Goal: Information Seeking & Learning: Learn about a topic

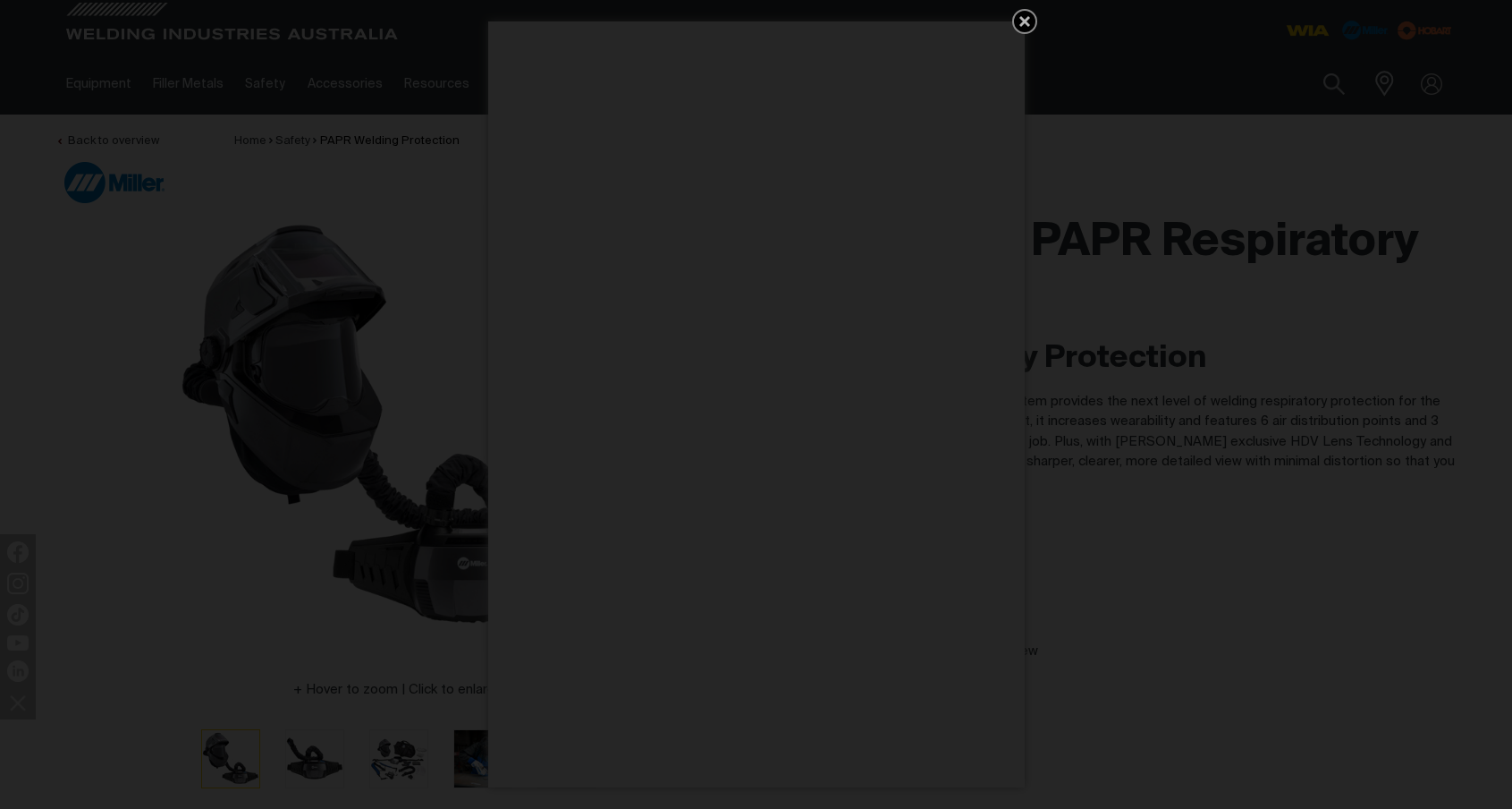
click at [1021, 20] on icon "Get 5 WIA Welding Guides Free!" at bounding box center [1024, 21] width 21 height 21
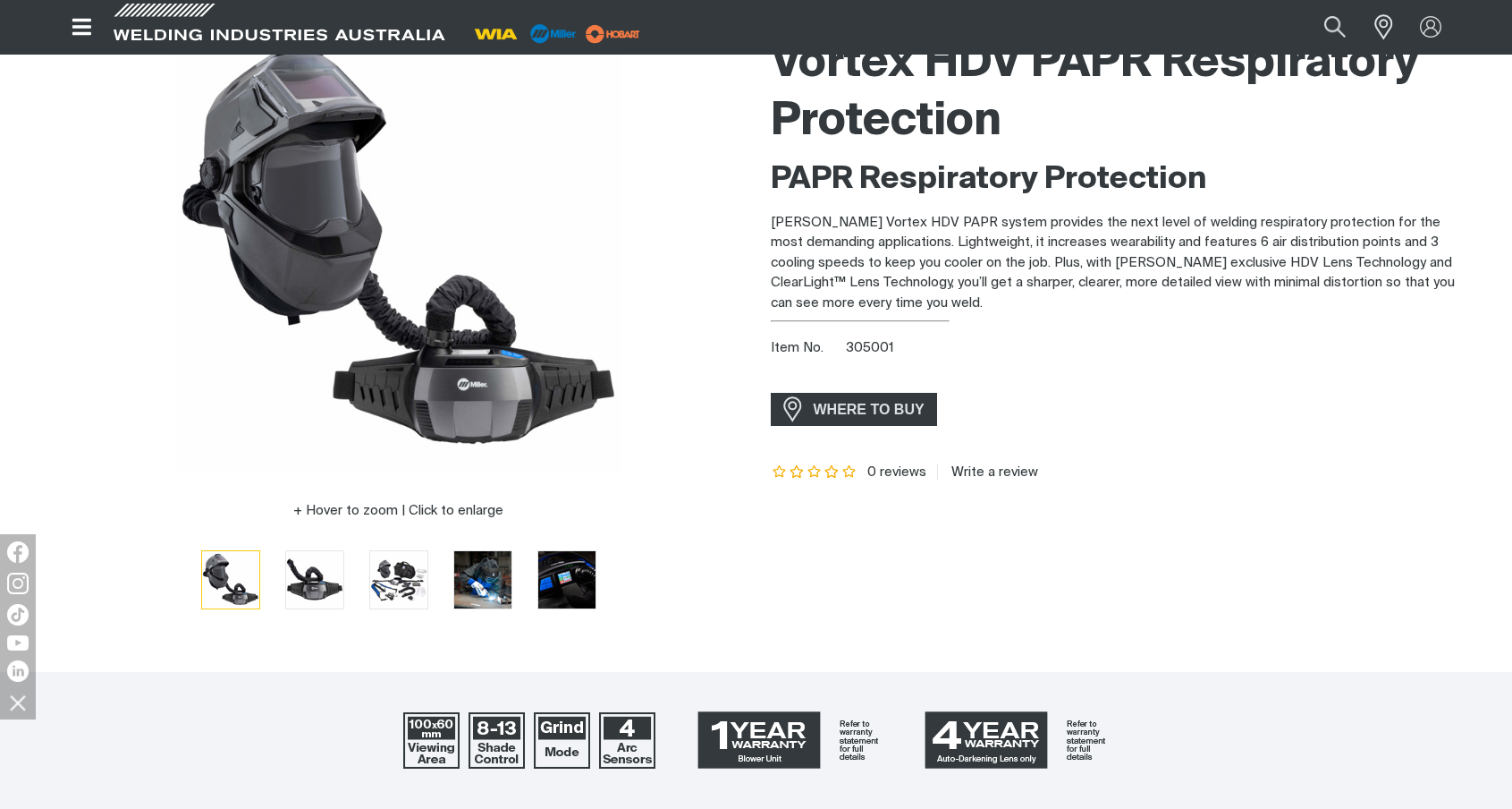
scroll to position [90, 0]
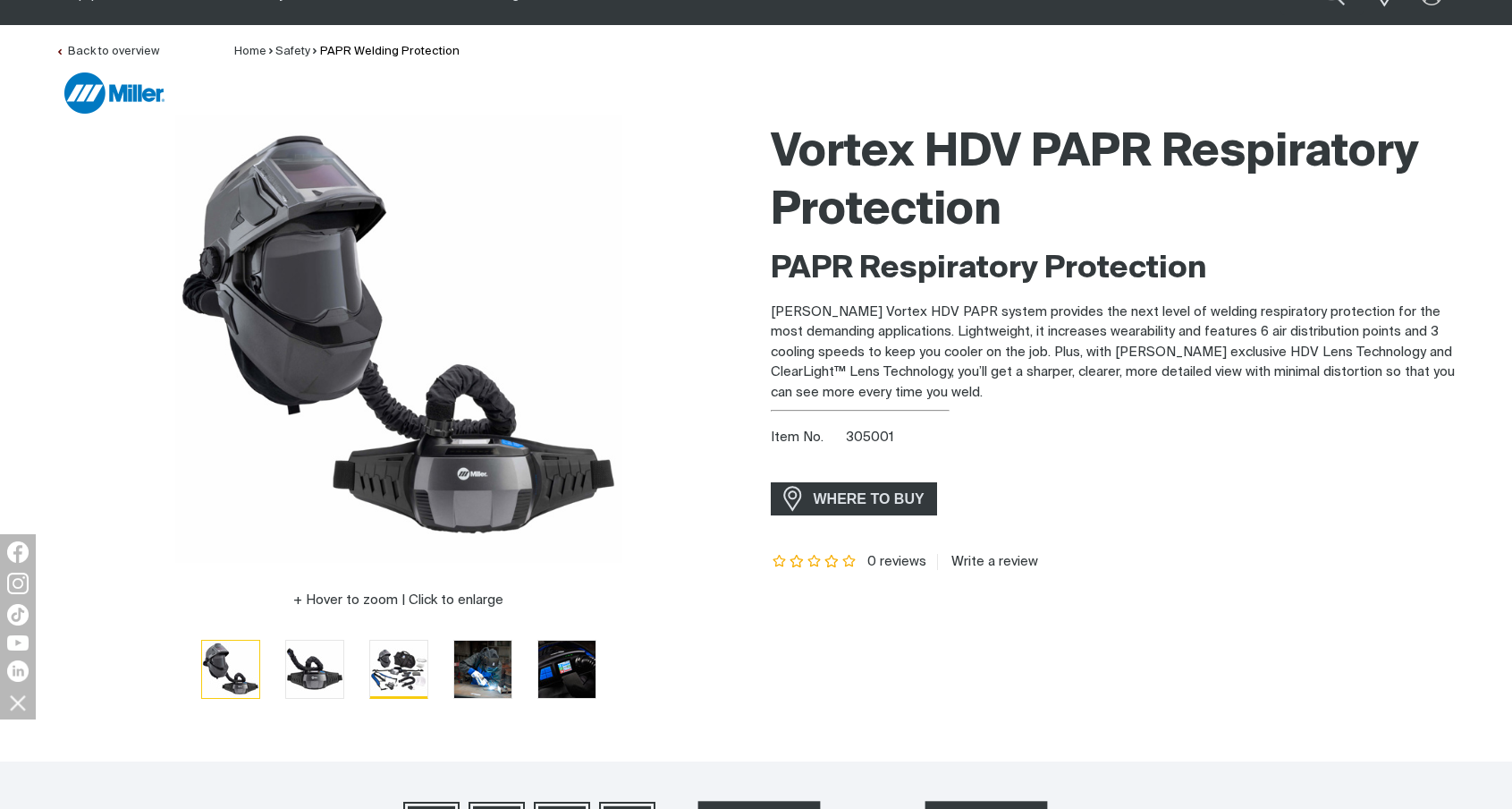
click at [398, 685] on img "Go to slide 3" at bounding box center [398, 668] width 57 height 57
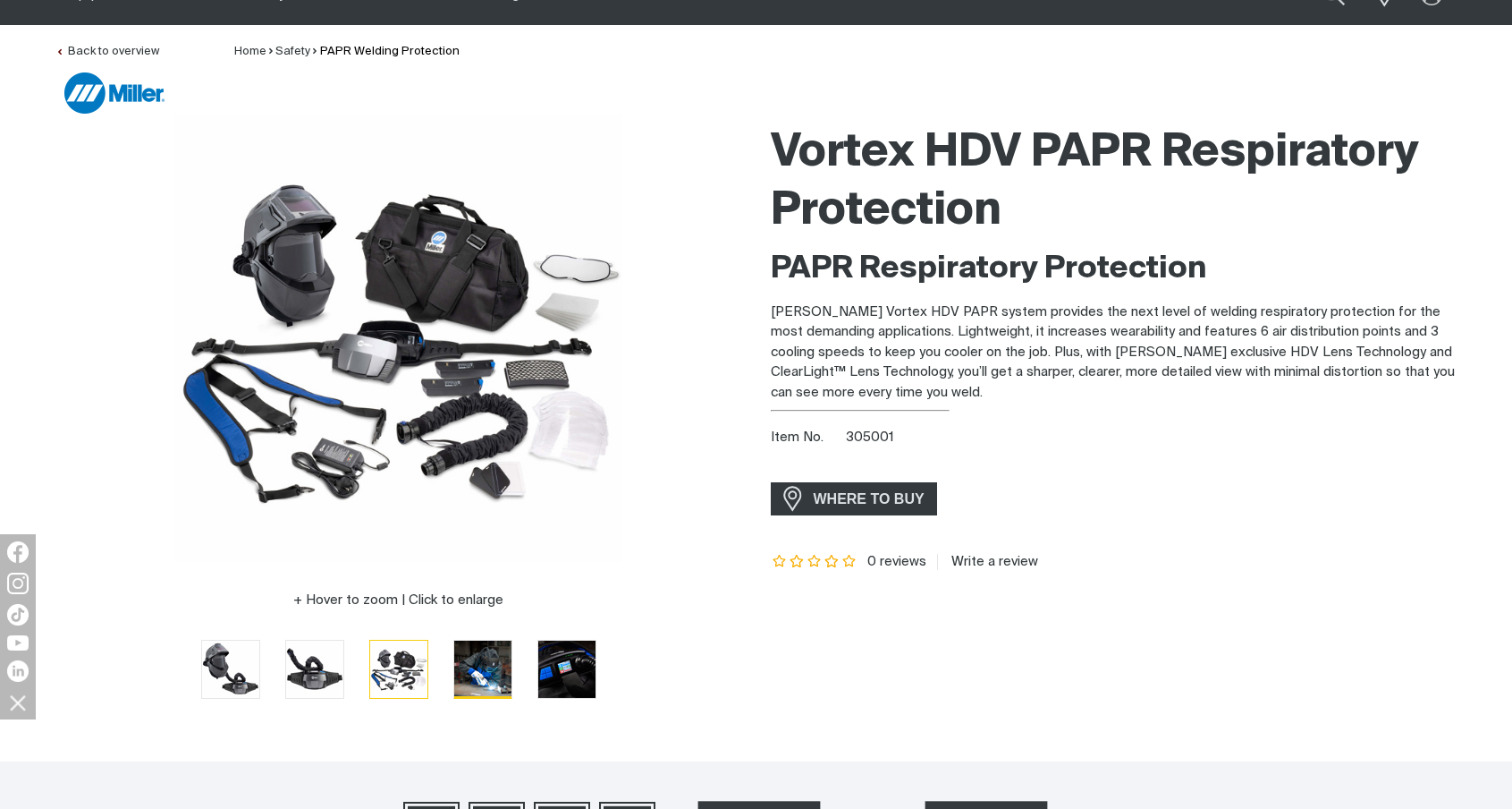
click at [468, 679] on img "Go to slide 4" at bounding box center [482, 668] width 57 height 57
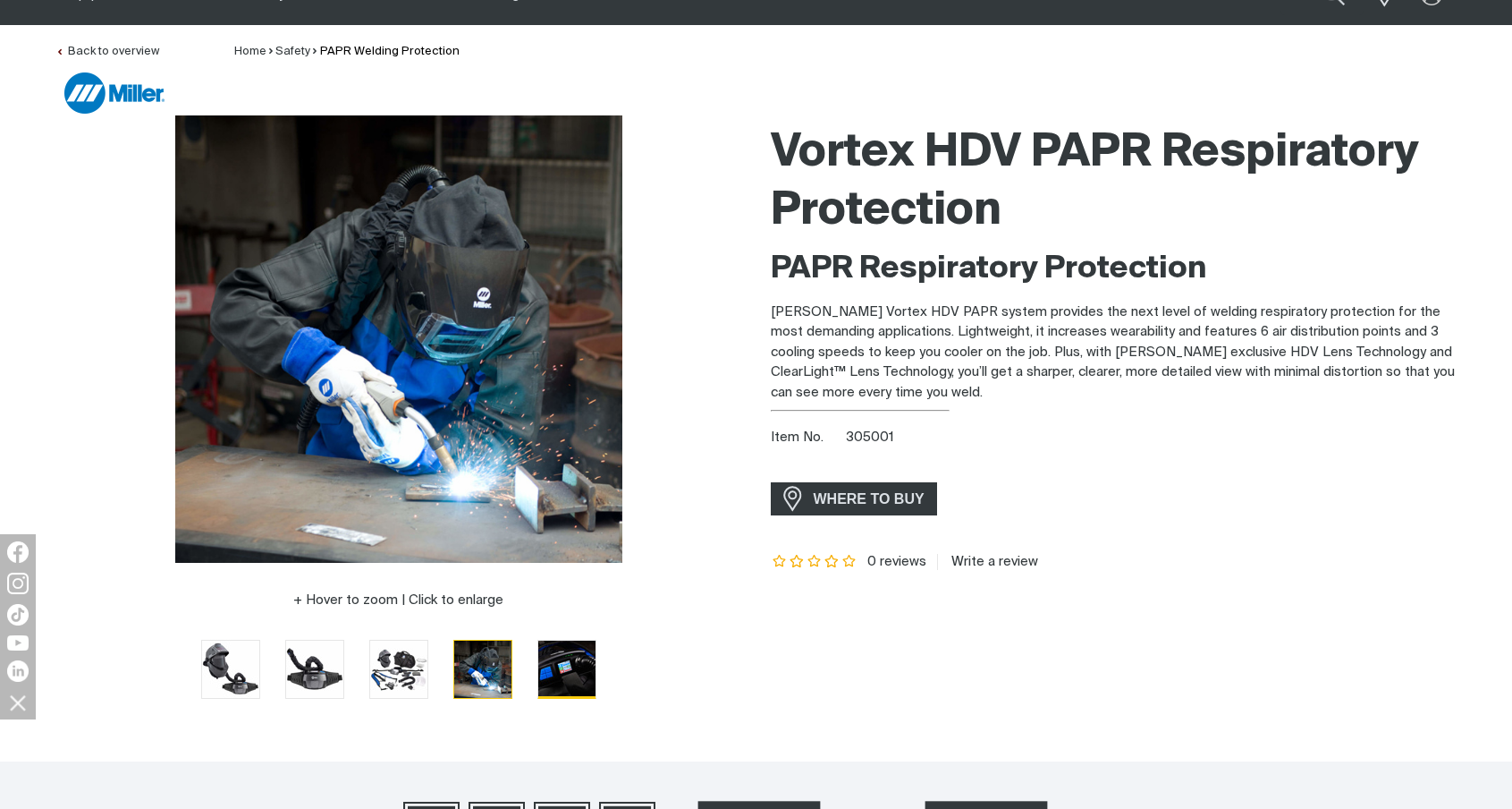
click at [585, 681] on img "Go to slide 5" at bounding box center [567, 668] width 57 height 57
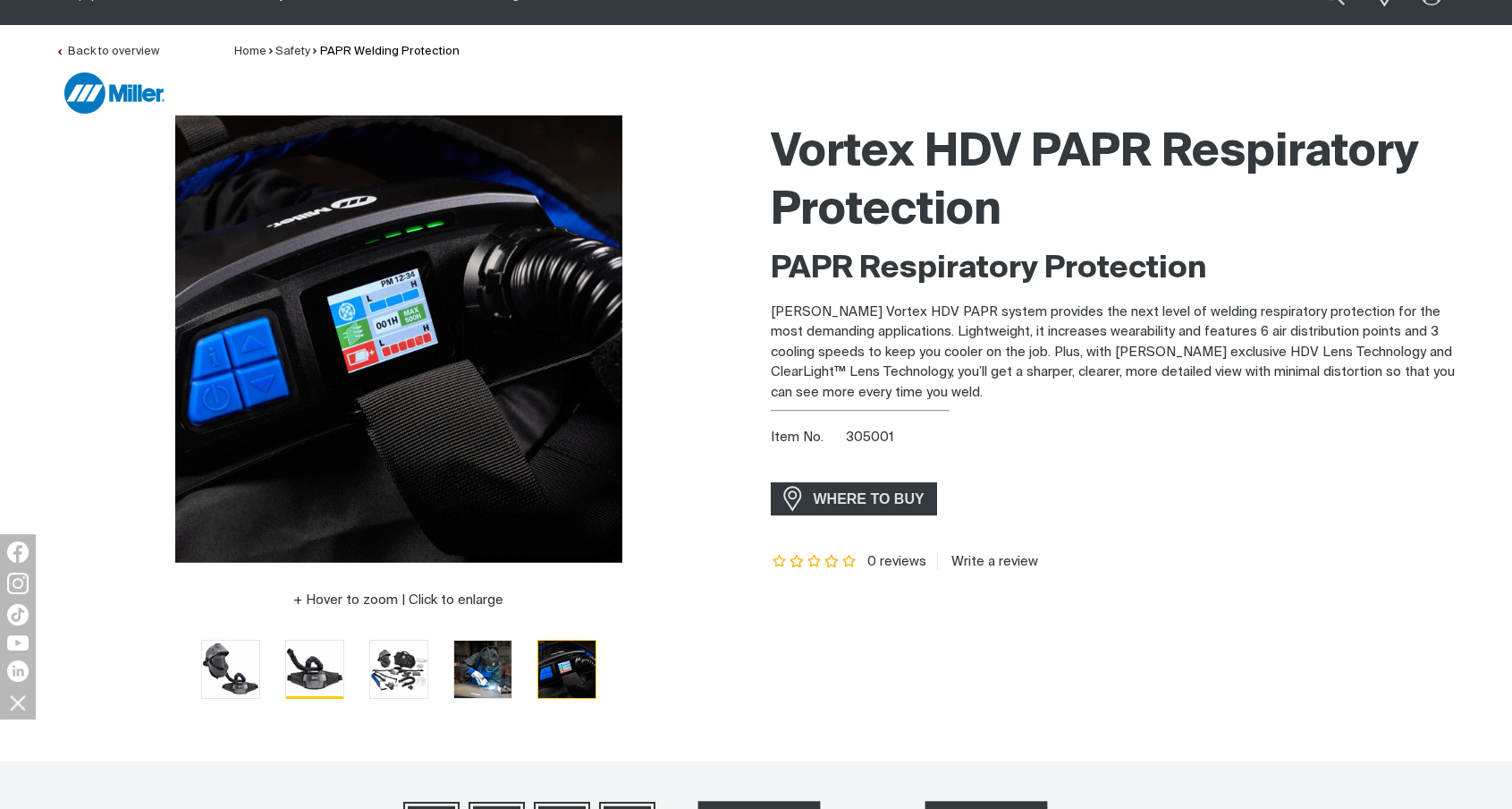
click at [318, 691] on img "Go to slide 2" at bounding box center [314, 668] width 57 height 57
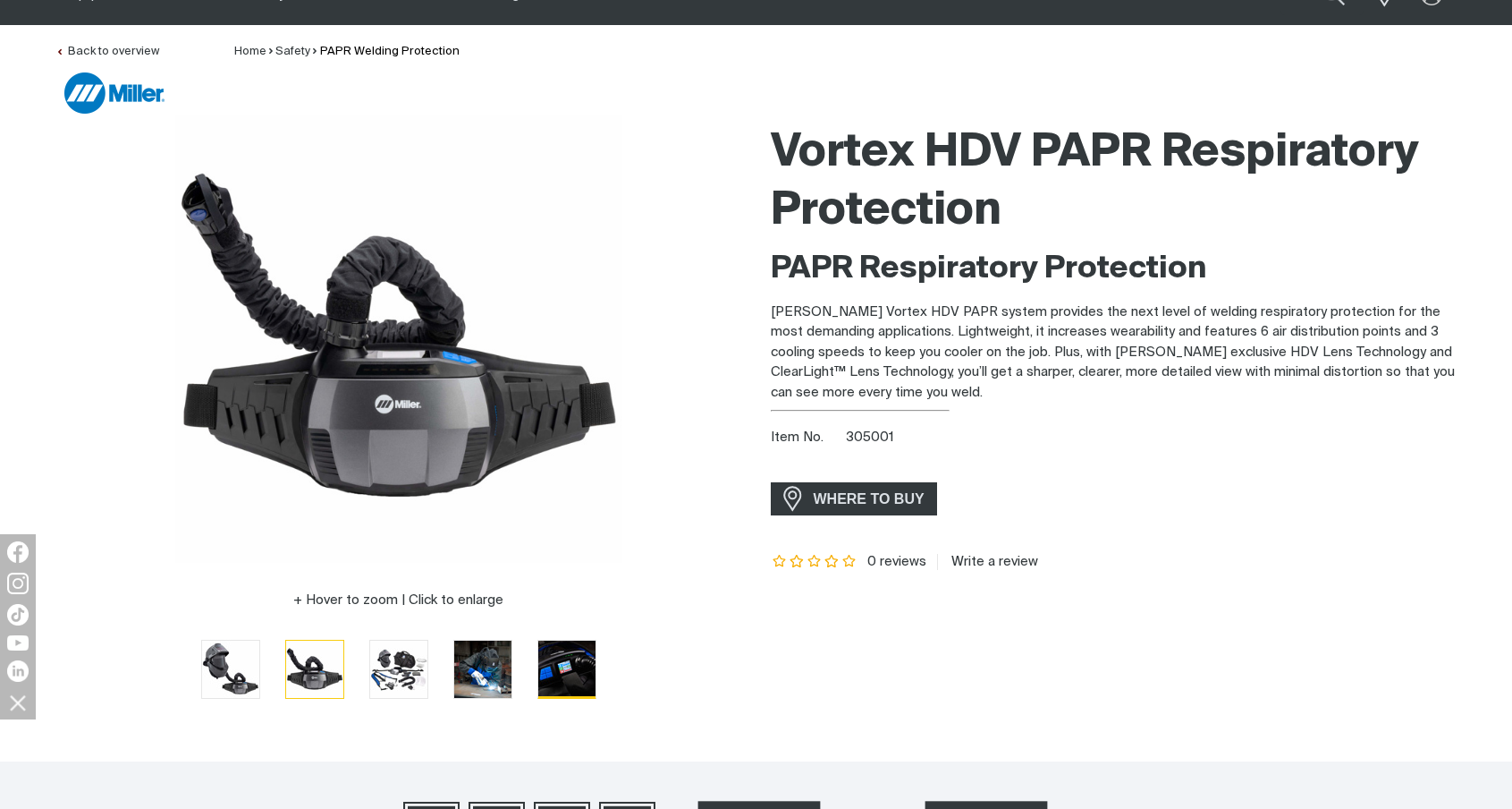
click at [570, 678] on img "Go to slide 5" at bounding box center [567, 668] width 57 height 57
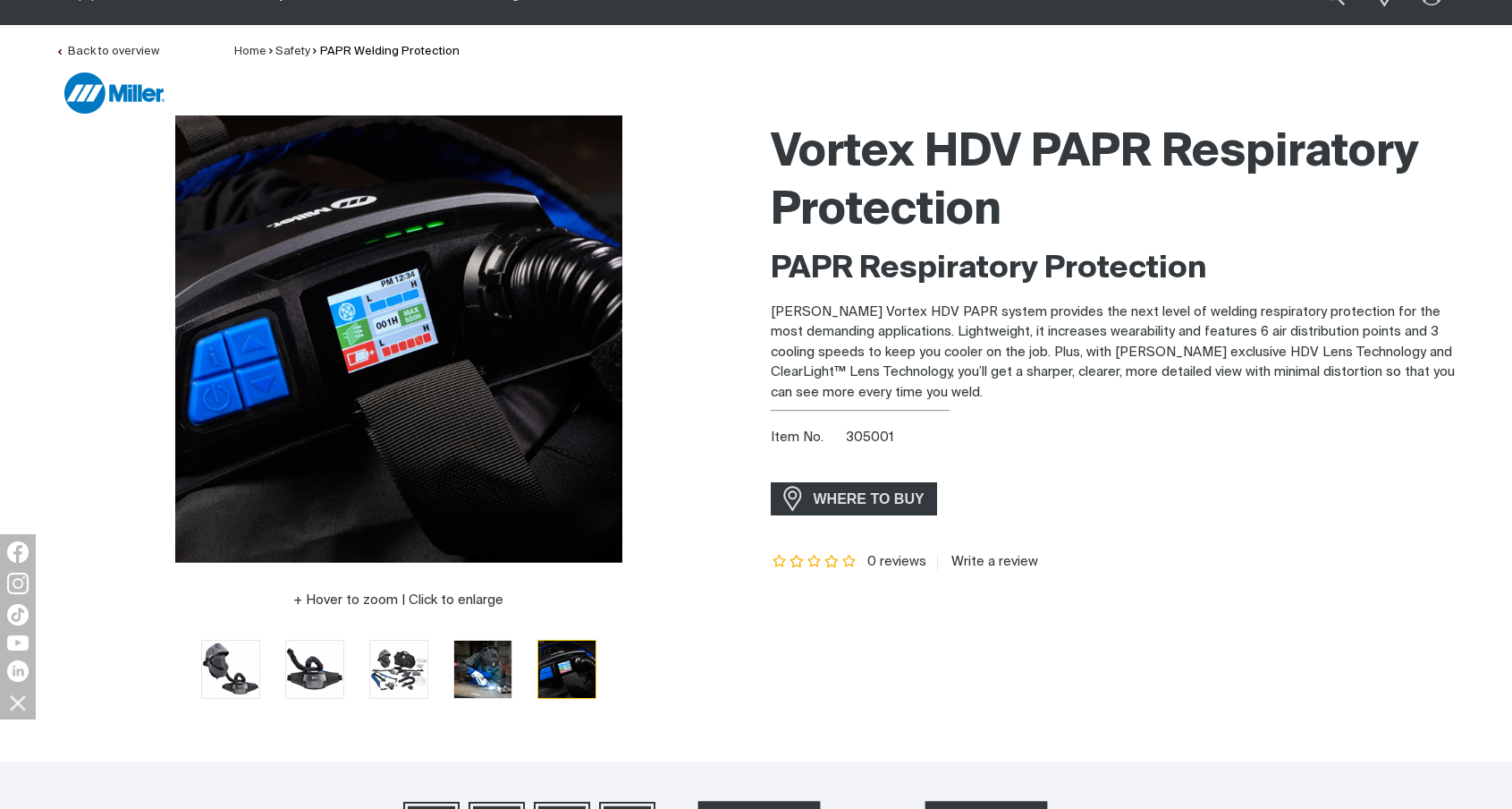
scroll to position [0, 0]
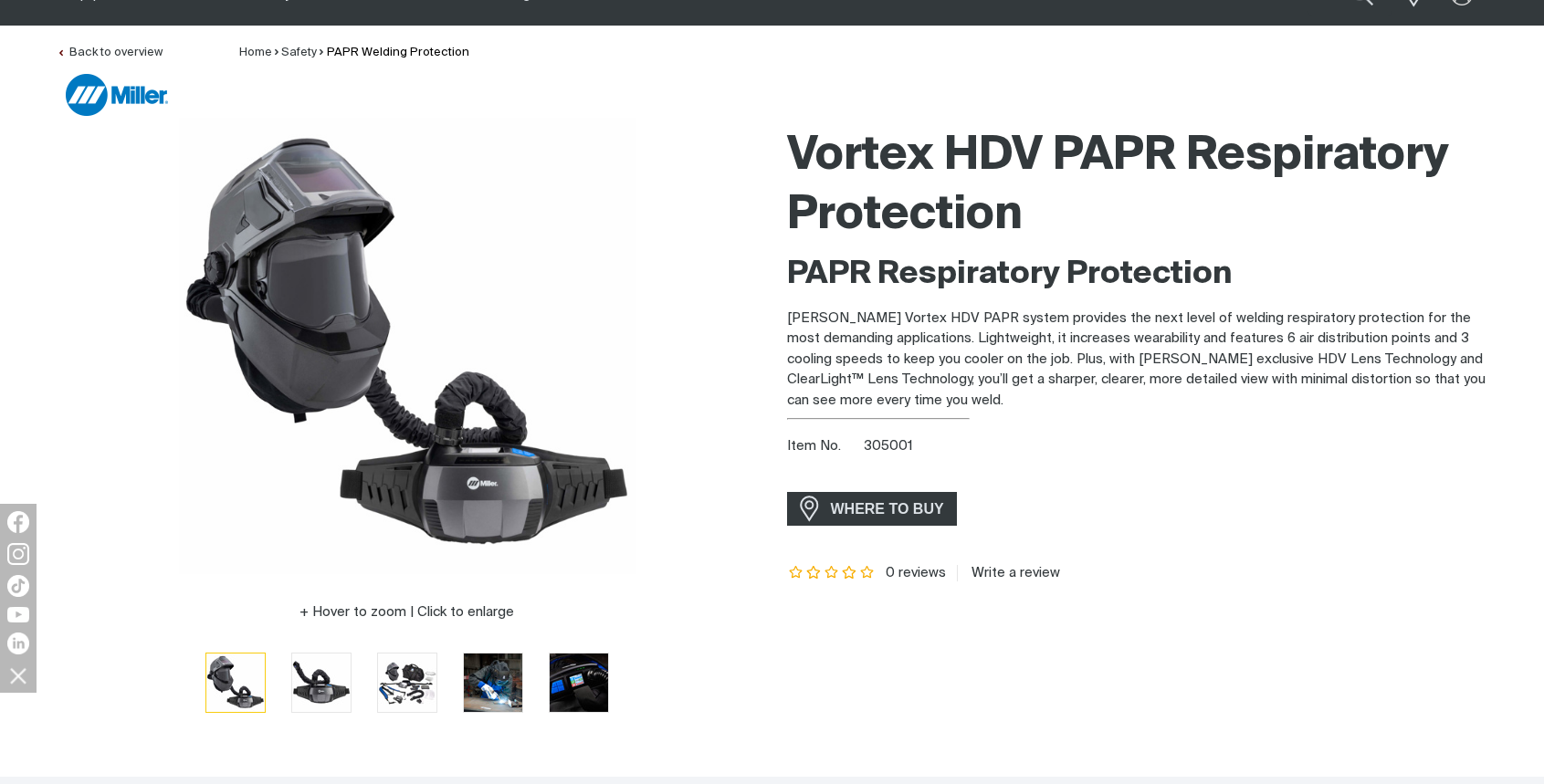
scroll to position [183, 0]
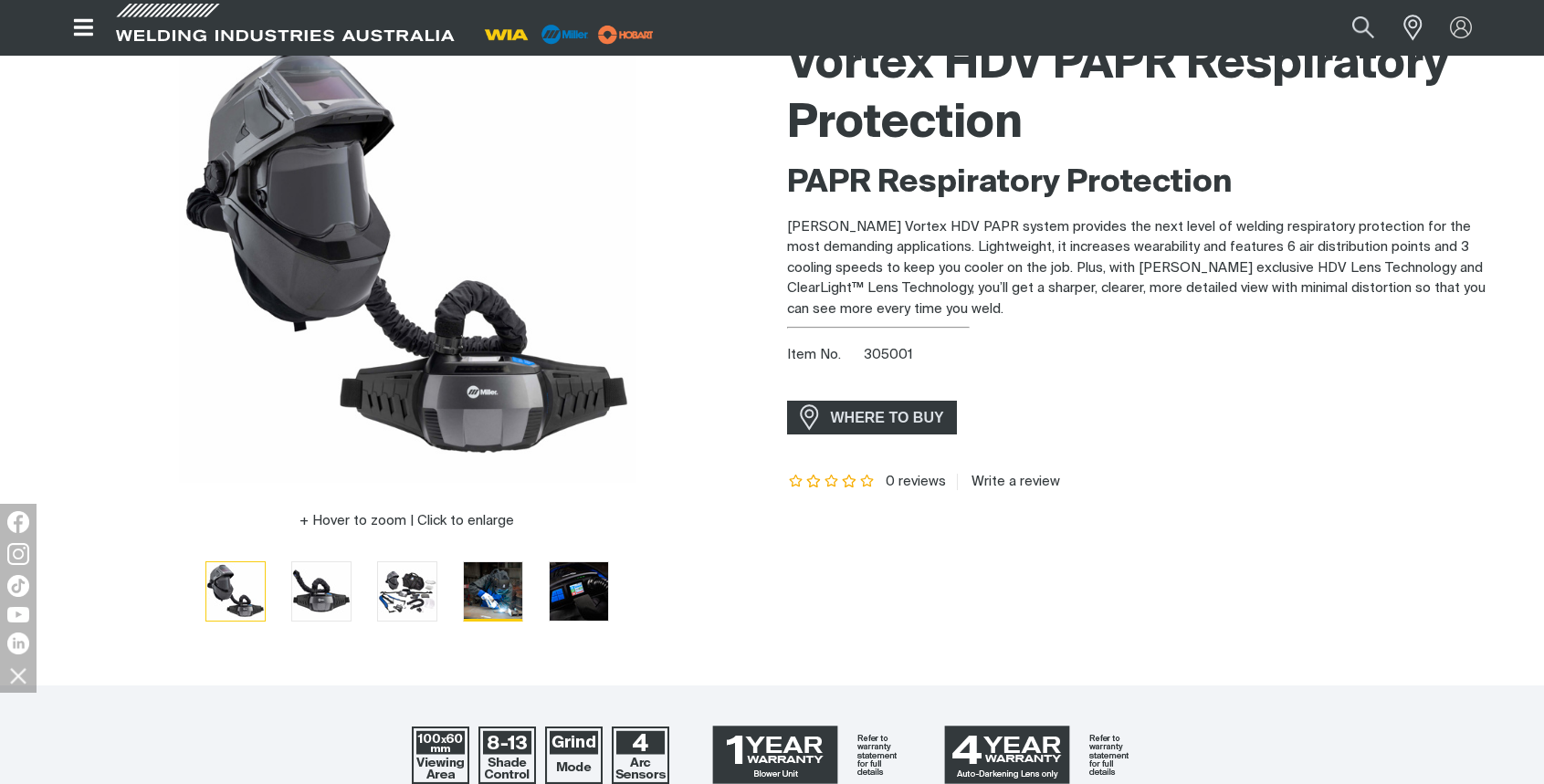
click at [492, 596] on img "Go to slide 4" at bounding box center [492, 591] width 58 height 58
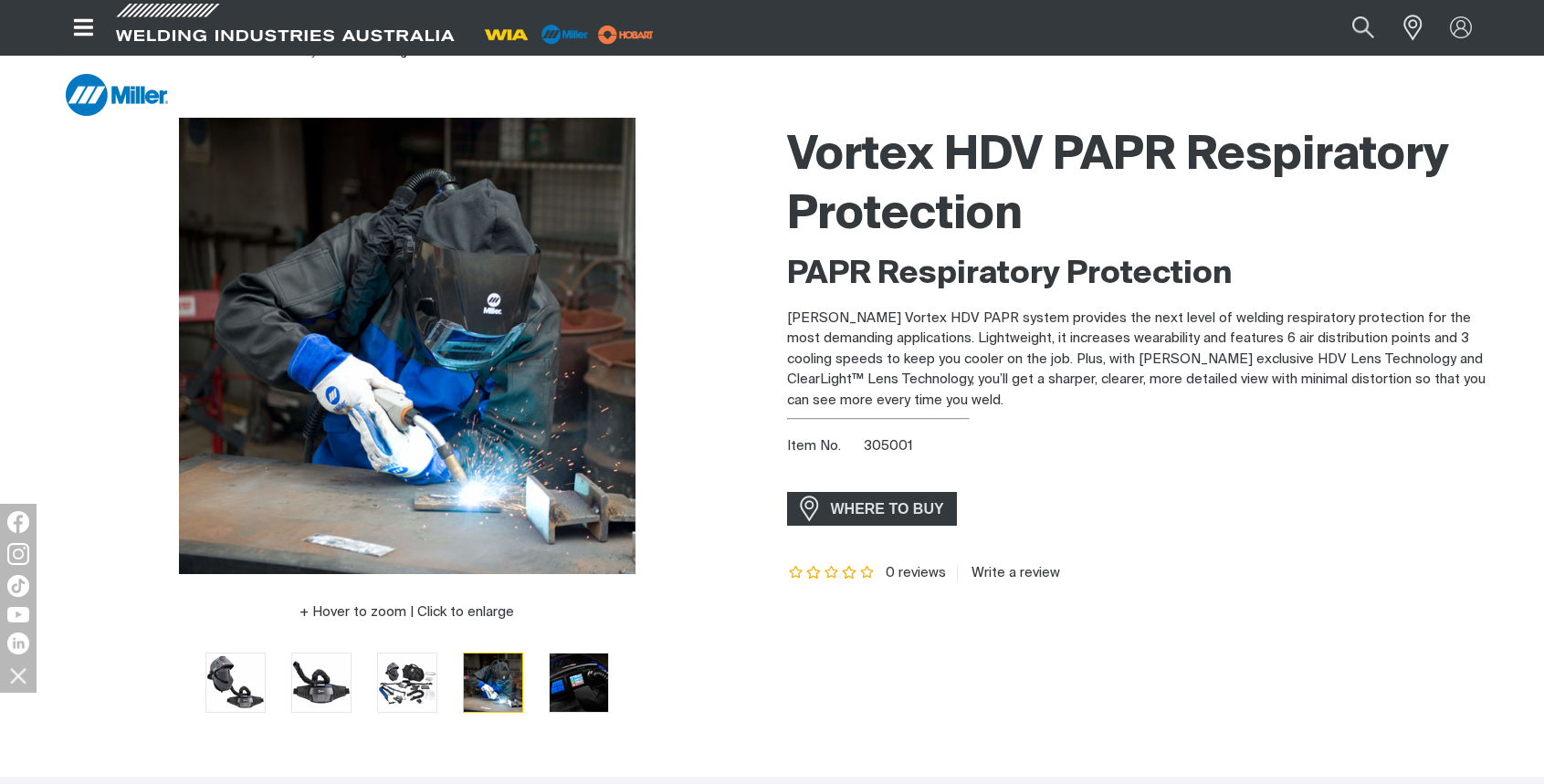
scroll to position [0, 0]
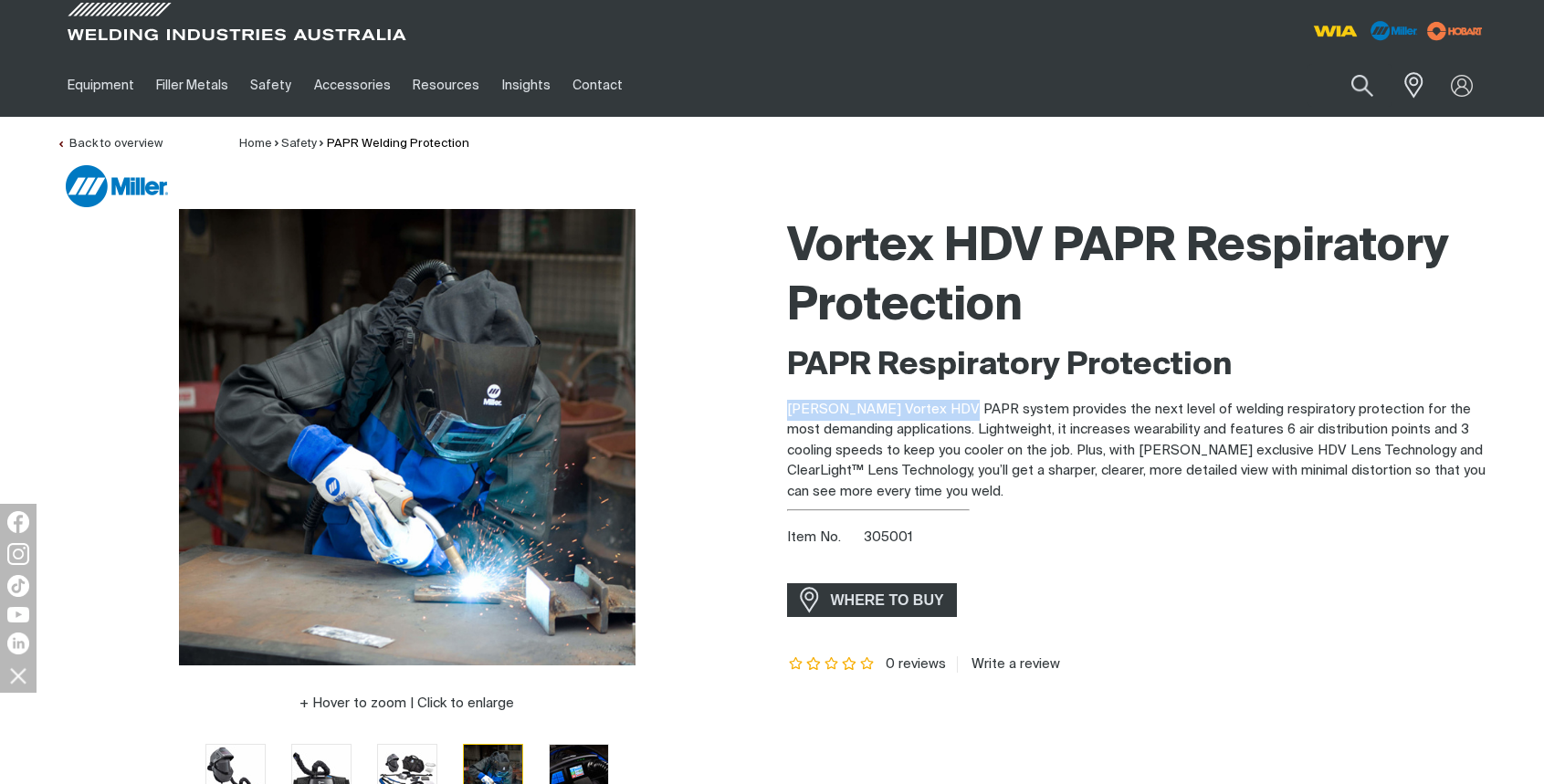
drag, startPoint x: 943, startPoint y: 408, endPoint x: 806, endPoint y: 412, distance: 137.1
click at [788, 412] on p "[PERSON_NAME] Vortex HDV PAPR system provides the next level of welding respira…" at bounding box center [1138, 451] width 702 height 103
copy p "[PERSON_NAME] Vortex HDV PAPR"
